Goal: Transaction & Acquisition: Purchase product/service

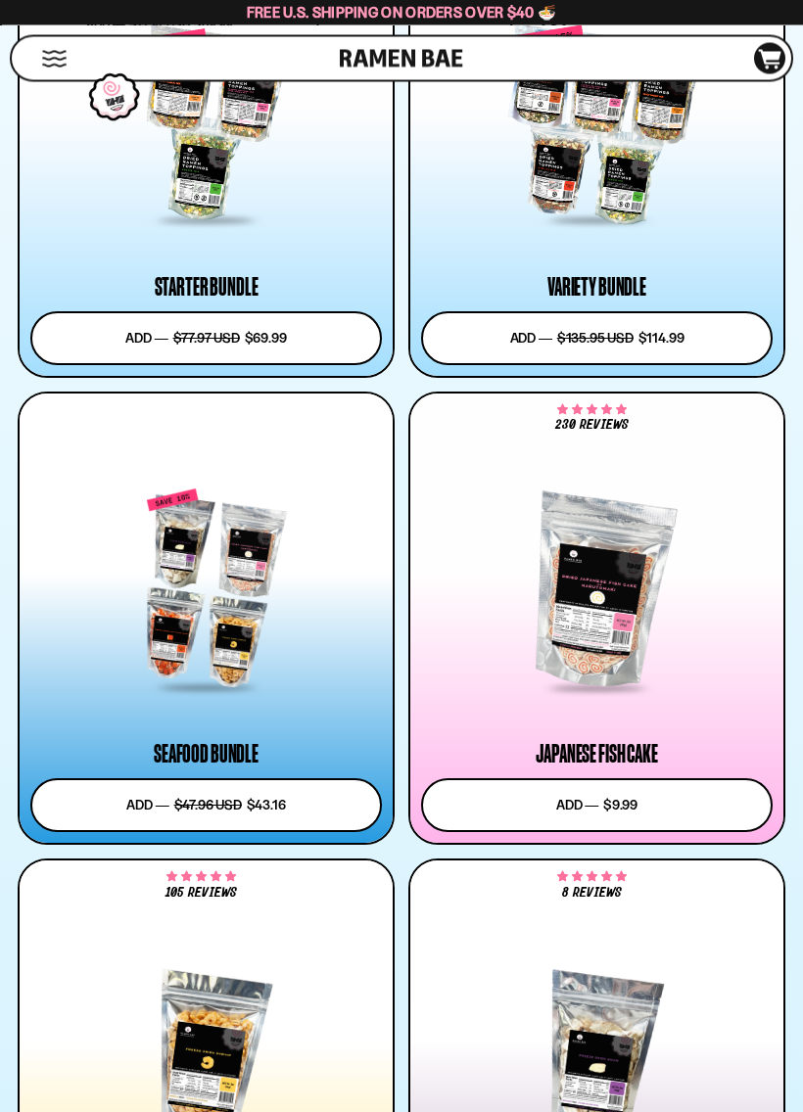
scroll to position [2793, 0]
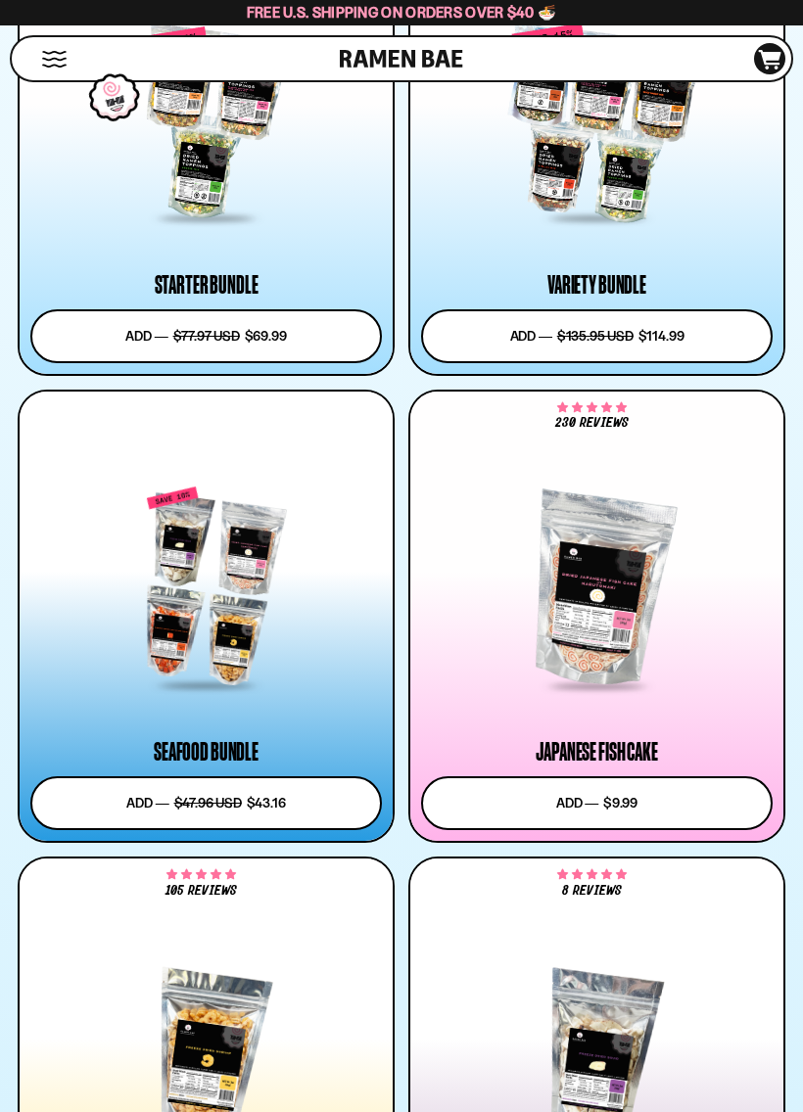
click at [190, 552] on div at bounding box center [205, 587] width 351 height 201
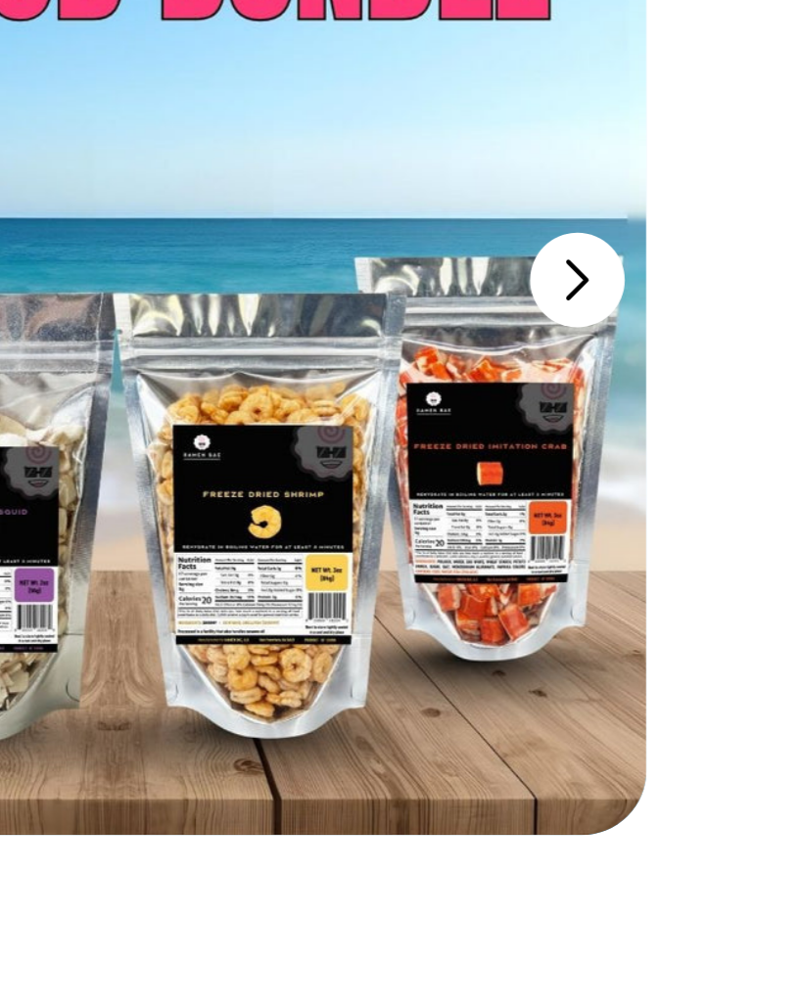
scroll to position [115, 0]
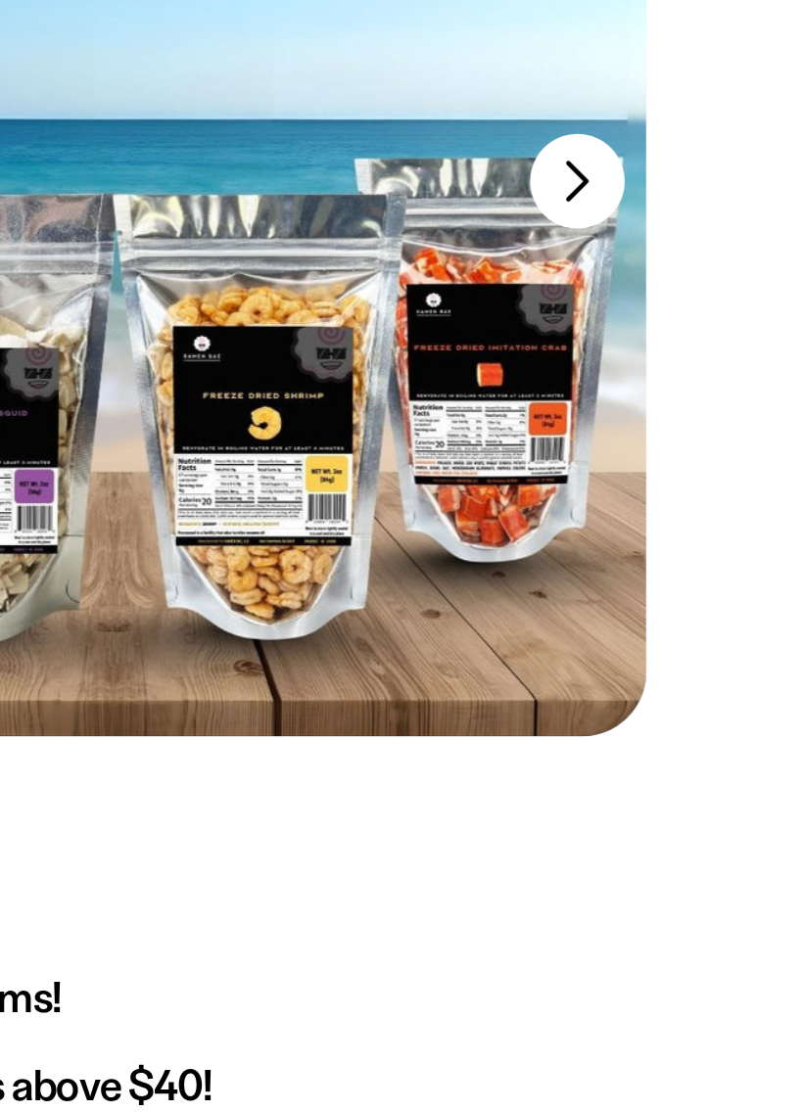
click at [593, 274] on button "FADCB6FD-DFAB-4417-9F21-029242090B77" at bounding box center [614, 295] width 43 height 43
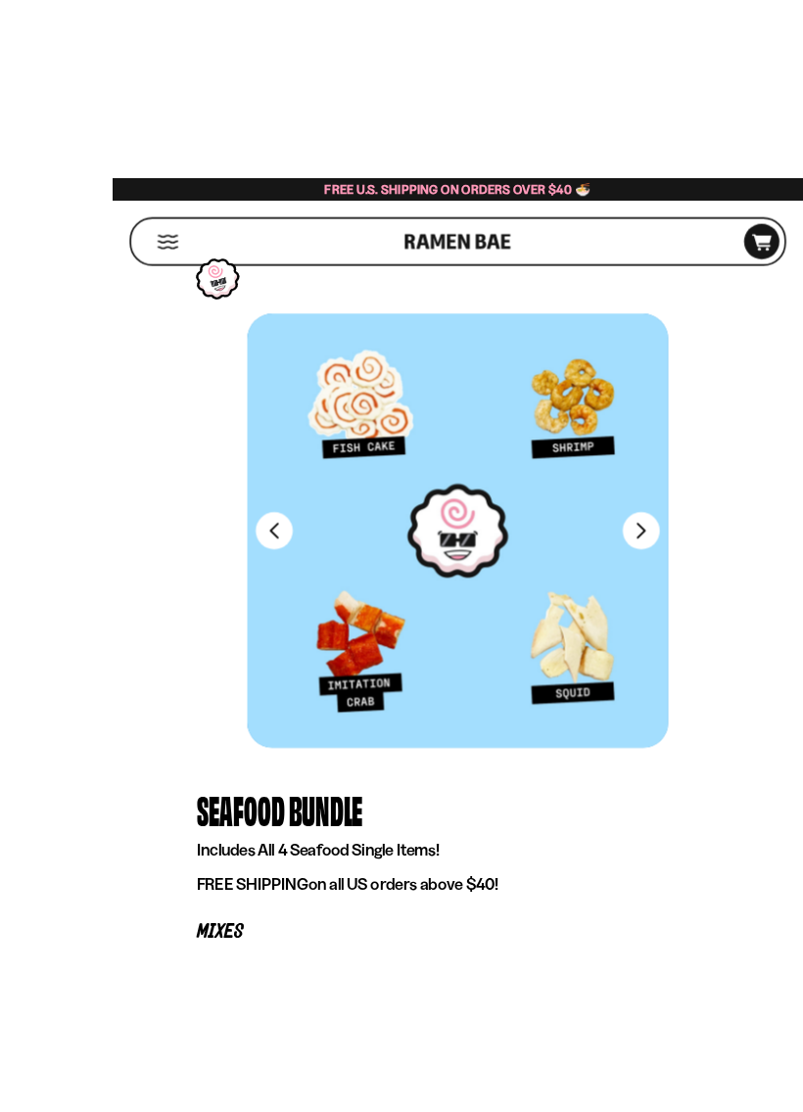
scroll to position [12, 0]
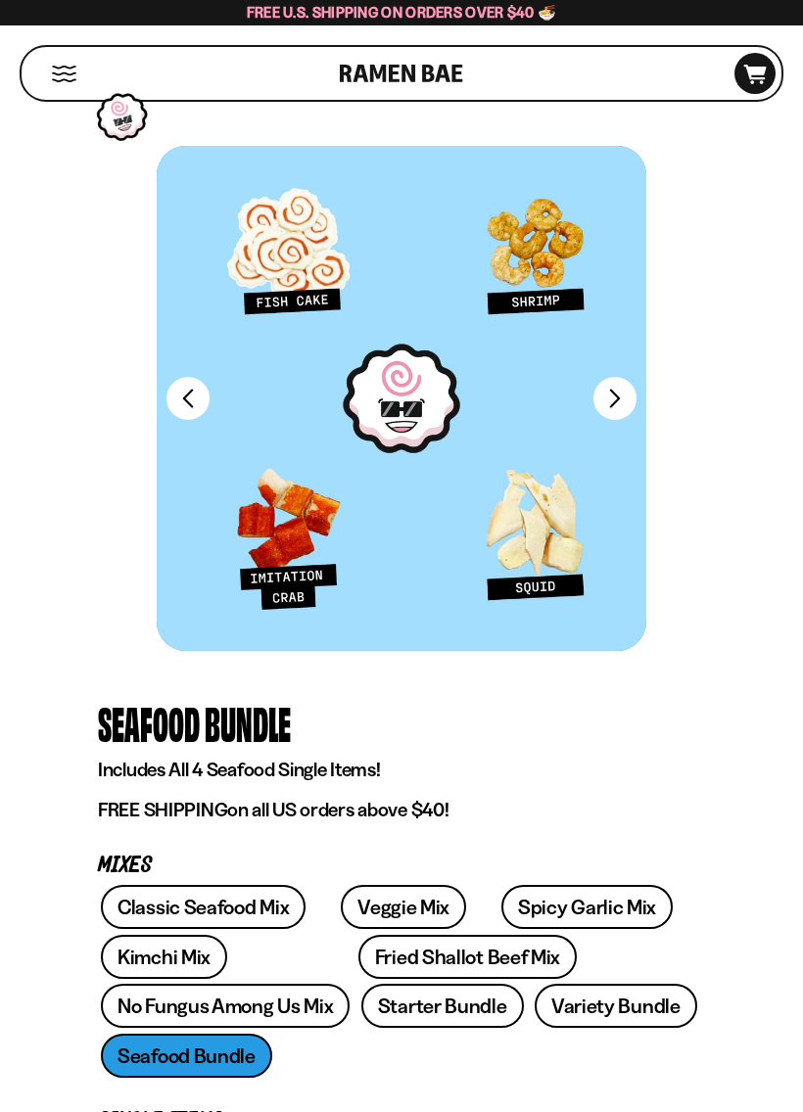
click at [619, 401] on button "FADCB6FD-DFAB-4417-9F21-029242090B77" at bounding box center [614, 398] width 43 height 43
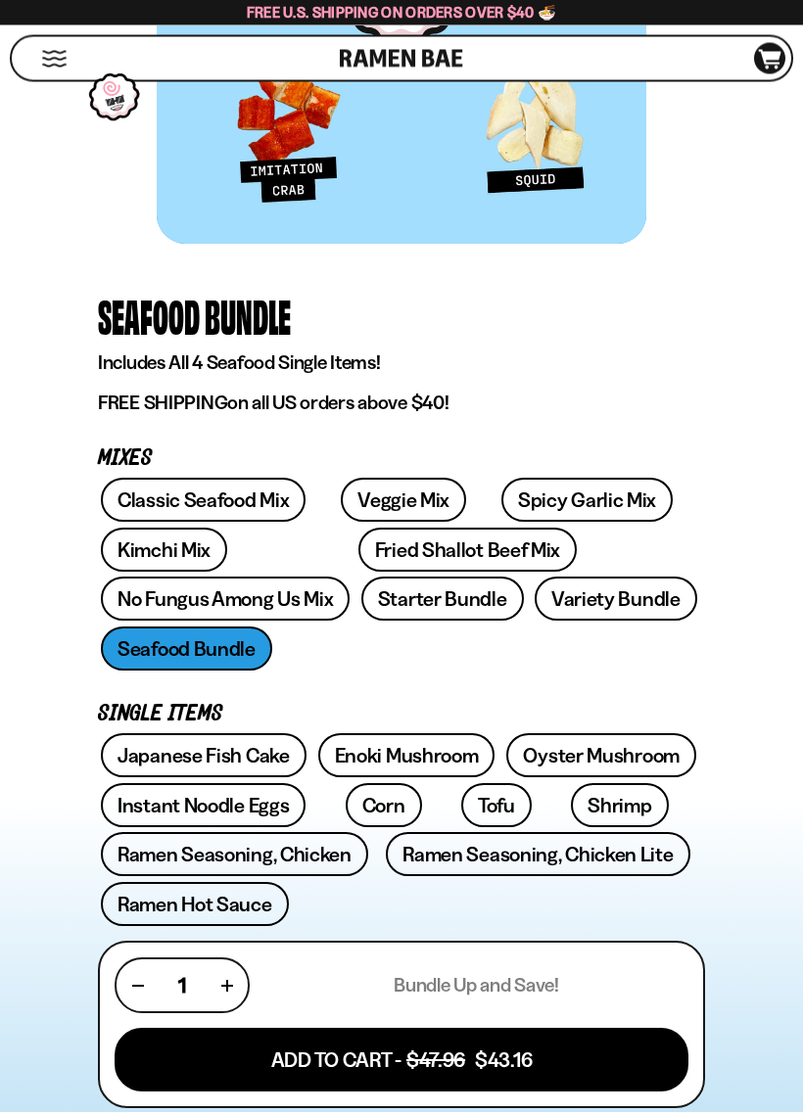
scroll to position [419, 0]
click at [377, 497] on link "Veggie Mix" at bounding box center [403, 500] width 125 height 44
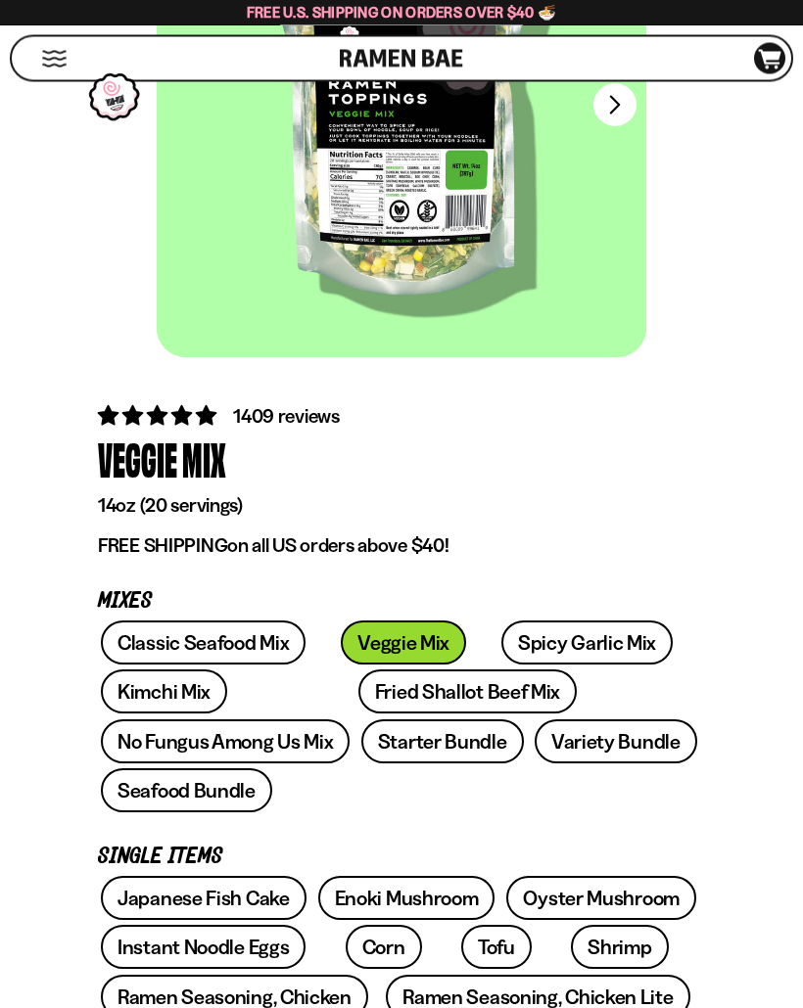
scroll to position [250, 0]
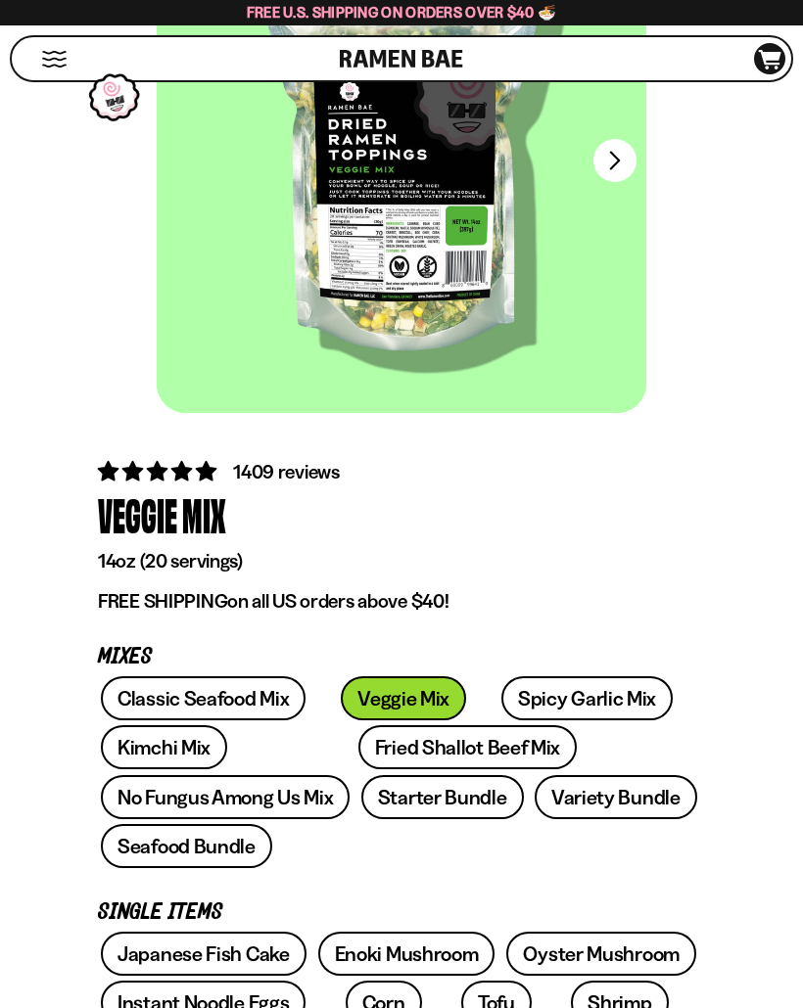
click at [373, 731] on link "Fried Shallot Beef Mix" at bounding box center [467, 747] width 218 height 44
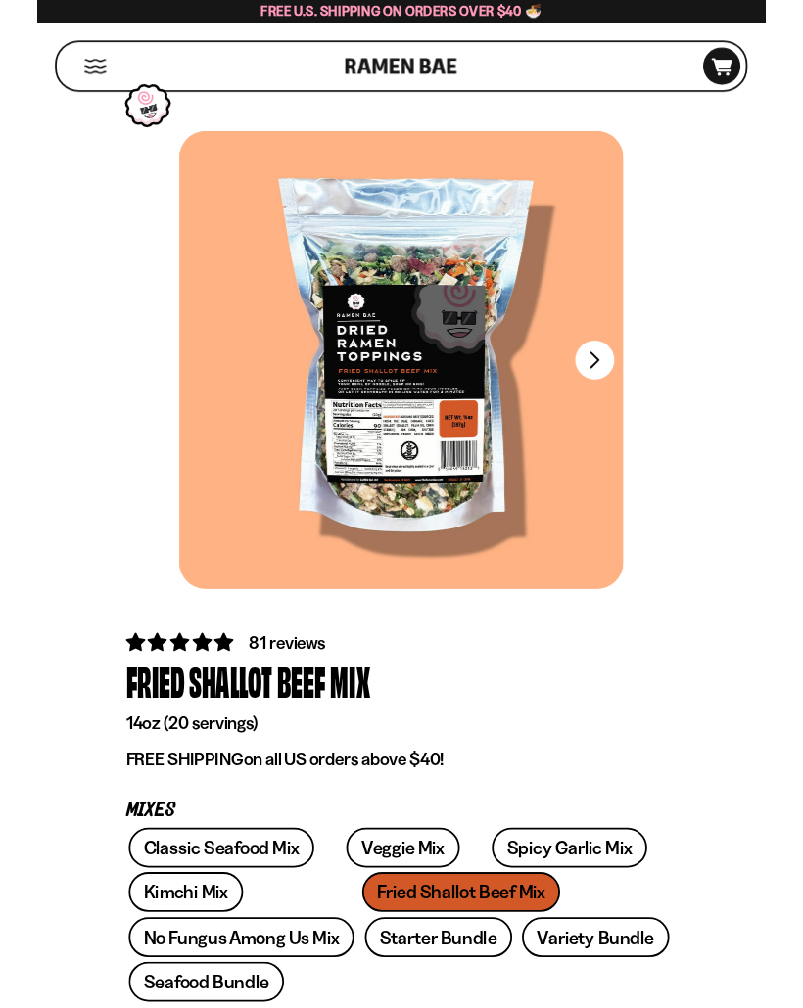
scroll to position [13, 0]
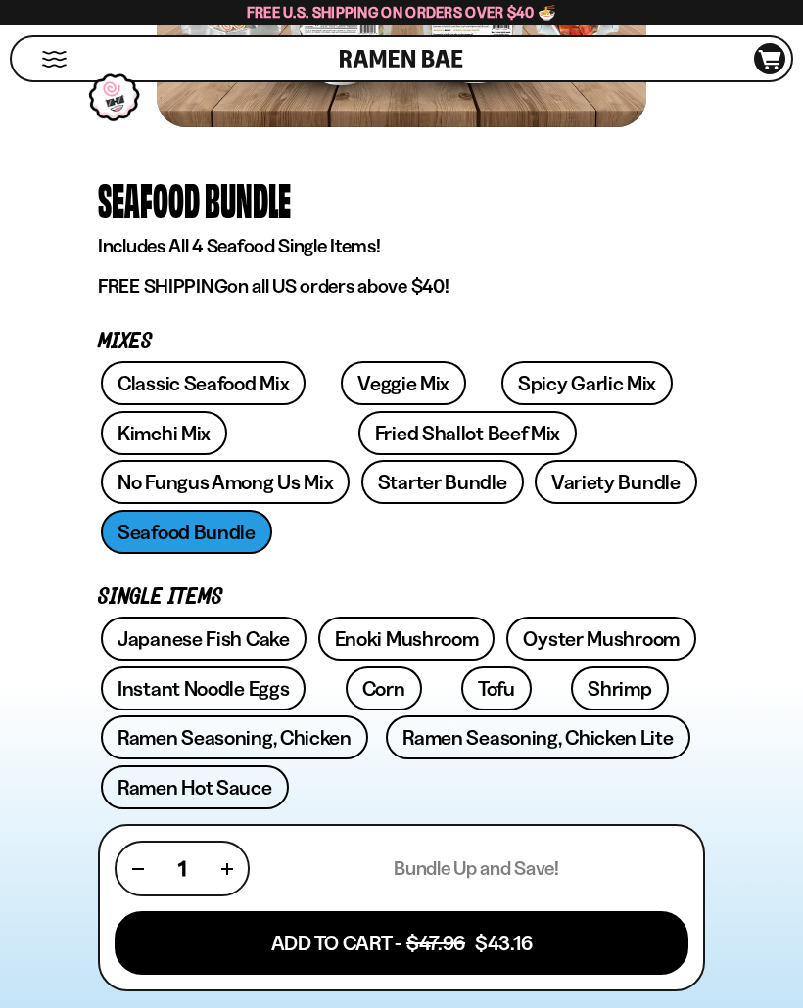
scroll to position [525, 0]
